Goal: Answer question/provide support

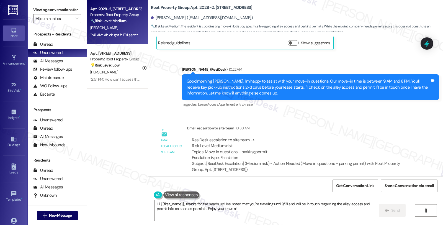
scroll to position [329, 0]
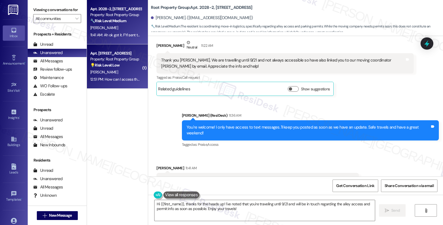
click at [125, 65] on div "💡 Risk Level: Low The resident is asking a basic question about accessing the r…" at bounding box center [115, 65] width 51 height 6
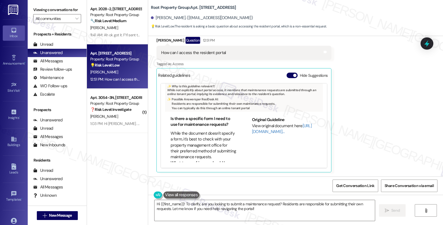
scroll to position [61, 0]
click at [253, 130] on link "[URL][DOMAIN_NAME]…" at bounding box center [282, 128] width 60 height 11
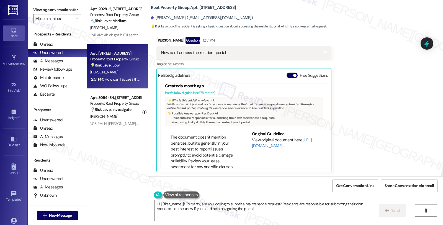
scroll to position [0, 0]
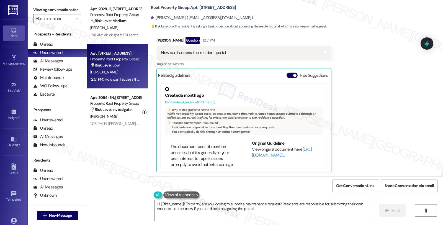
click at [215, 118] on div "✨ Why is this guideline relevant?: While not explicitly about portal access, it…" at bounding box center [244, 121] width 158 height 29
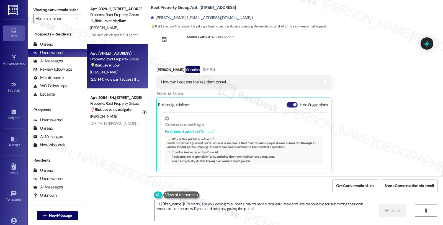
click at [287, 106] on button "Hide Suggestions" at bounding box center [292, 105] width 11 height 6
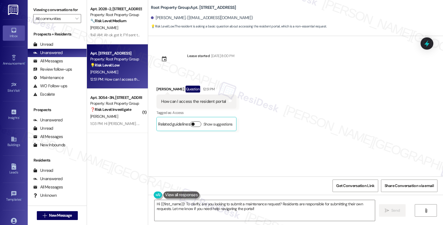
click at [192, 124] on button "Show suggestions" at bounding box center [195, 124] width 11 height 6
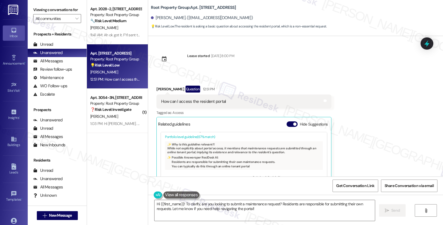
scroll to position [24, 0]
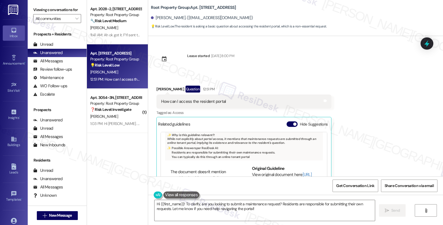
drag, startPoint x: 180, startPoint y: 203, endPoint x: 250, endPoint y: 181, distance: 73.2
click at [180, 203] on textarea "Hi {{first_name}}! To clarify, are you looking to submit a maintenance request?…" at bounding box center [264, 210] width 220 height 21
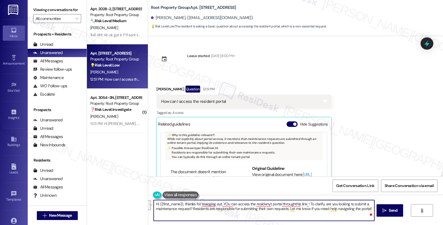
paste textarea "[URL][DOMAIN_NAME][DOMAIN_NAME]"
click at [263, 159] on div "✨ Why is this guideline relevant?: While not explicitly about portal access, it…" at bounding box center [244, 146] width 158 height 29
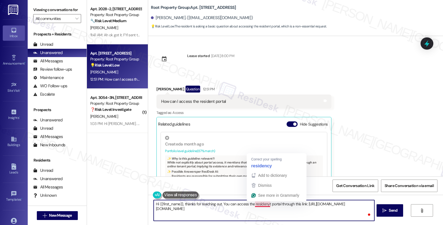
click at [263, 206] on textarea "Hi {{first_name}}, thanks for reaching out. You can access the residenyt portal…" at bounding box center [264, 210] width 220 height 21
click at [263, 204] on textarea "Hi {{first_name}}, thanks for reaching out. You can access the residenyt portal…" at bounding box center [264, 210] width 220 height 21
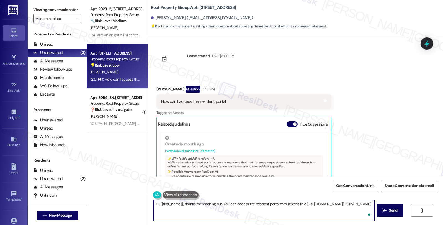
scroll to position [6, 0]
click at [286, 216] on textarea "Hi {{first_name}}, thanks for reaching out. You can access the resident portal …" at bounding box center [264, 210] width 220 height 21
type textarea "Hi {{first_name}}, thanks for reaching out. You can access the resident portal …"
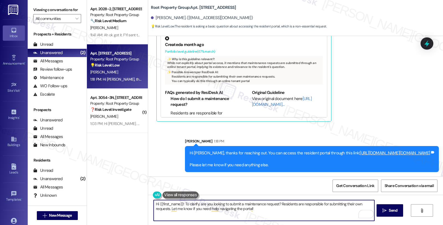
type textarea "Hi {{first_name}}! To clarify, are you looking to submit a maintenance request?…"
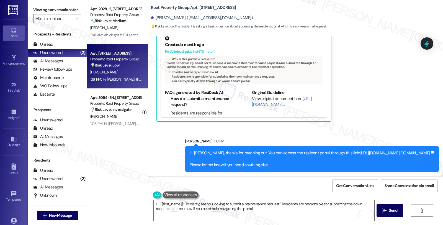
click at [360, 150] on link "[URL][DOMAIN_NAME][DOMAIN_NAME]" at bounding box center [395, 153] width 70 height 6
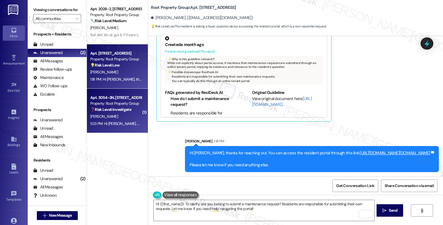
click at [112, 116] on div "[PERSON_NAME]" at bounding box center [116, 116] width 52 height 7
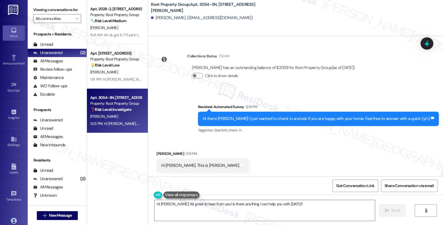
click at [156, 152] on div "[PERSON_NAME] 1:03 PM" at bounding box center [202, 155] width 92 height 8
copy div "[PERSON_NAME]"
click at [250, 203] on textarea "Hi [PERSON_NAME], it's great to hear from you! Is there anything I can help you…" at bounding box center [264, 210] width 220 height 21
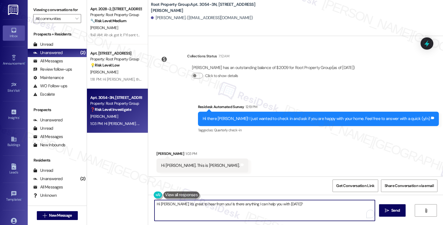
click at [250, 203] on textarea "Hi [PERSON_NAME], it's great to hear from you! Is there anything I can help you…" at bounding box center [264, 210] width 220 height 21
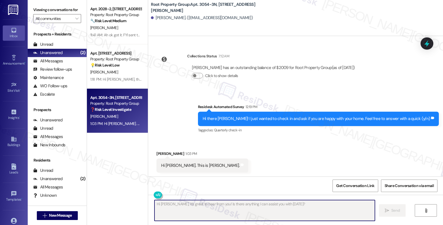
type textarea "Fetching suggested responses. Please feel free to read through the conversation…"
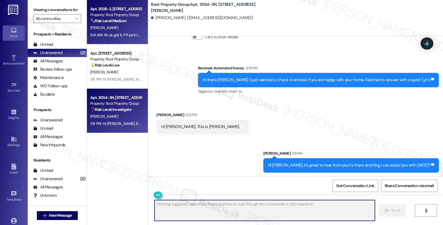
click at [128, 22] on div "🔧 Risk Level: Medium The resident is coordinating move-in logistics, specifical…" at bounding box center [115, 21] width 51 height 6
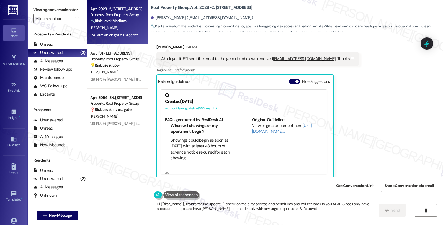
type textarea "Hi {{first_name}}, thanks for the update! I'll check on the alley access and pe…"
click at [397, 117] on div "Received via SMS [PERSON_NAME] 11:41 AM Ah ok got it. FYI sent the email to the…" at bounding box center [295, 107] width 295 height 151
